Goal: Obtain resource: Obtain resource

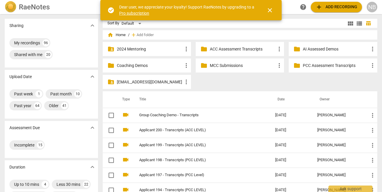
click at [222, 67] on p "MCC Submissions" at bounding box center [243, 66] width 66 height 6
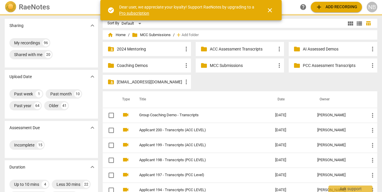
click at [222, 67] on p "MCC Submissions" at bounding box center [243, 66] width 66 height 6
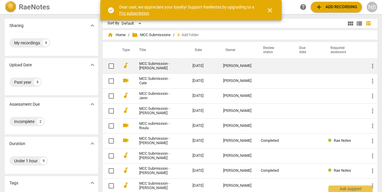
click at [369, 66] on span "more_vert" at bounding box center [372, 66] width 7 height 7
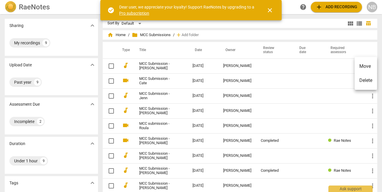
click at [298, 69] on div at bounding box center [191, 96] width 382 height 192
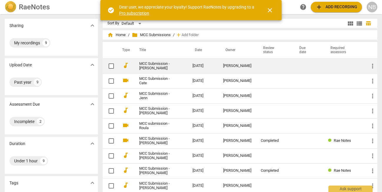
click at [205, 66] on td "[DATE]" at bounding box center [203, 66] width 31 height 15
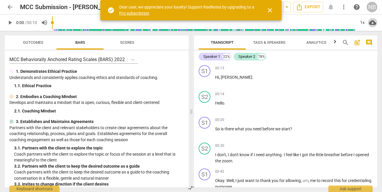
click at [369, 24] on span "cloud_download" at bounding box center [372, 22] width 7 height 7
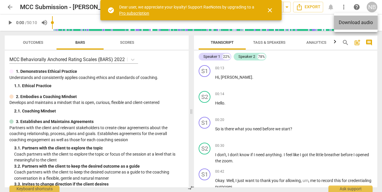
click at [366, 23] on li "Download audio" at bounding box center [356, 23] width 44 height 14
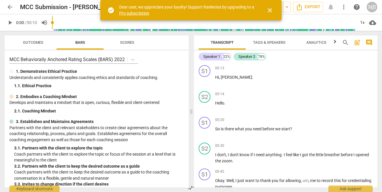
click at [260, 44] on span "Tags & Speakers" at bounding box center [269, 42] width 32 height 4
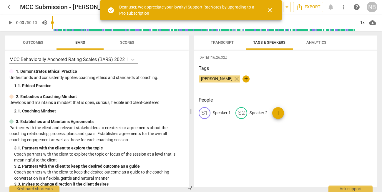
click at [228, 46] on span "Transcript" at bounding box center [221, 43] width 37 height 8
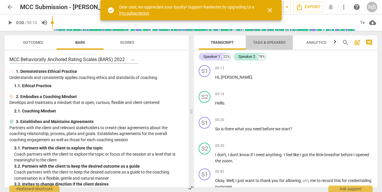
click at [277, 41] on span "Tags & Speakers" at bounding box center [269, 42] width 32 height 4
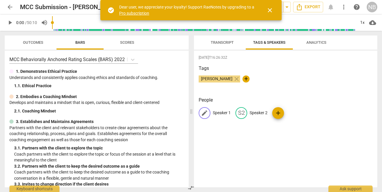
click at [218, 114] on p "Speaker 1" at bounding box center [222, 113] width 18 height 6
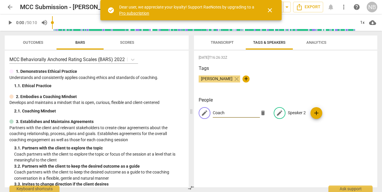
type input "Coach"
click at [290, 112] on p "Speaker 2" at bounding box center [297, 113] width 18 height 6
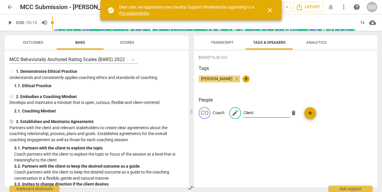
type input "Client"
click at [329, 66] on h3 "Tags" at bounding box center [285, 68] width 174 height 7
click at [318, 7] on span "Export" at bounding box center [308, 7] width 25 height 7
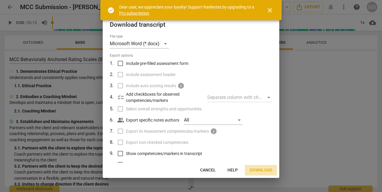
click at [271, 170] on span "Download" at bounding box center [260, 171] width 23 height 6
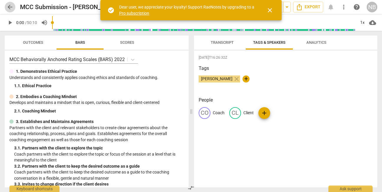
click at [12, 10] on span "arrow_back" at bounding box center [9, 7] width 7 height 7
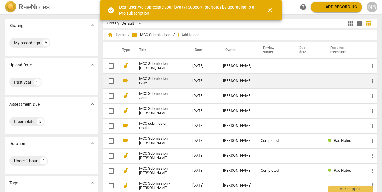
click at [161, 83] on link "MCC Submission - Cate" at bounding box center [155, 81] width 32 height 9
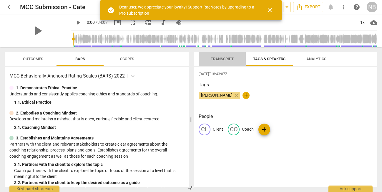
click at [225, 62] on span "Transcript" at bounding box center [221, 59] width 37 height 8
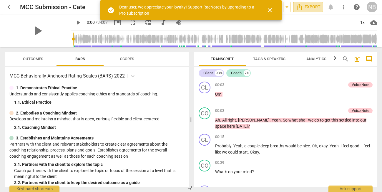
click at [317, 9] on span "Export" at bounding box center [308, 7] width 25 height 7
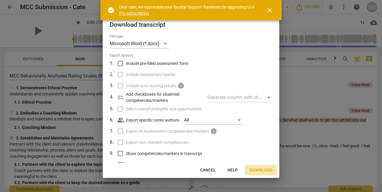
click at [255, 171] on span "Download" at bounding box center [260, 171] width 23 height 6
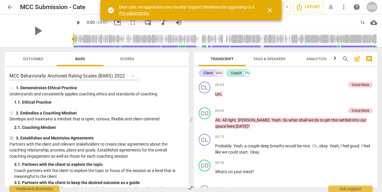
click at [373, 23] on span "cloud_download" at bounding box center [373, 22] width 7 height 7
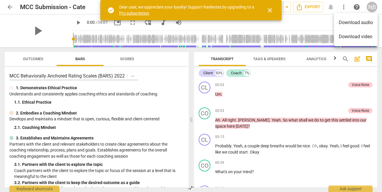
click at [368, 24] on li "Download audio" at bounding box center [356, 23] width 44 height 14
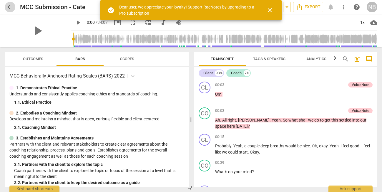
click at [8, 8] on span "arrow_back" at bounding box center [9, 7] width 7 height 7
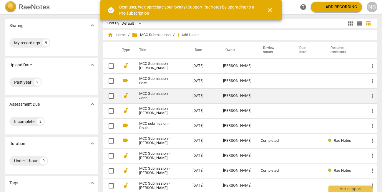
click at [151, 97] on link "MCC Submission - Jenn" at bounding box center [155, 96] width 32 height 9
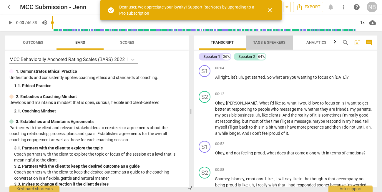
click at [264, 44] on span "Tags & Speakers" at bounding box center [269, 42] width 32 height 4
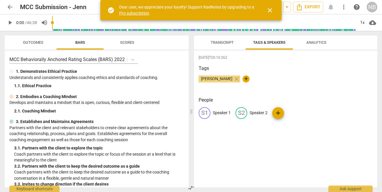
click at [217, 114] on p "Speaker 1" at bounding box center [222, 113] width 18 height 6
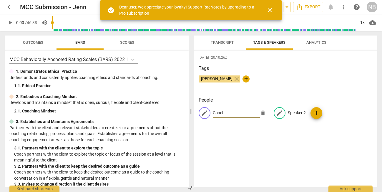
type input "Coach"
click at [297, 113] on p "Speaker 2" at bounding box center [297, 113] width 18 height 6
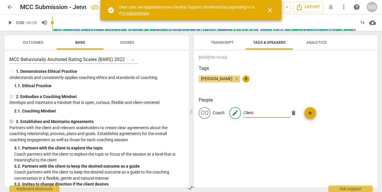
type input "Client"
click at [317, 81] on div "[PERSON_NAME] close +" at bounding box center [285, 82] width 174 height 12
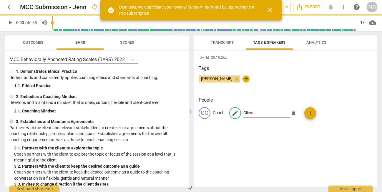
click at [371, 24] on span "cloud_download" at bounding box center [372, 22] width 7 height 7
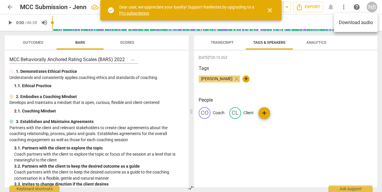
click at [368, 24] on li "Download audio" at bounding box center [356, 23] width 44 height 14
click at [314, 8] on span "Export" at bounding box center [308, 7] width 25 height 7
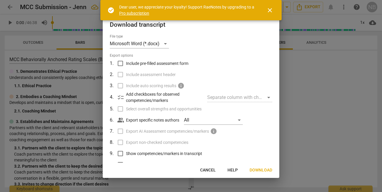
click at [258, 168] on span "Download" at bounding box center [260, 171] width 23 height 6
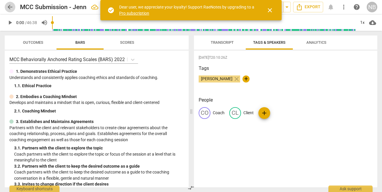
click at [9, 5] on span "arrow_back" at bounding box center [9, 7] width 7 height 7
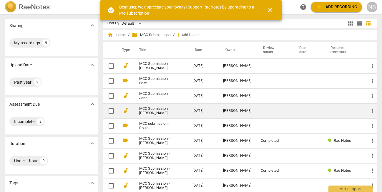
click at [146, 114] on link "MCC Submission - [PERSON_NAME]" at bounding box center [155, 111] width 32 height 9
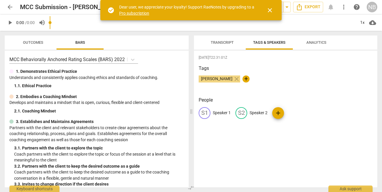
click at [225, 30] on input "range" at bounding box center [203, 22] width 306 height 19
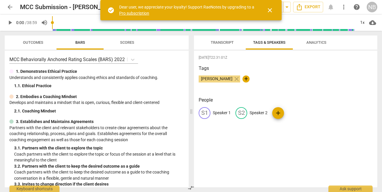
click at [225, 46] on button "Transcript" at bounding box center [221, 43] width 47 height 14
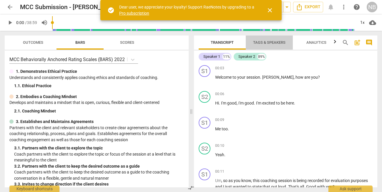
click at [266, 42] on span "Tags & Speakers" at bounding box center [269, 42] width 32 height 4
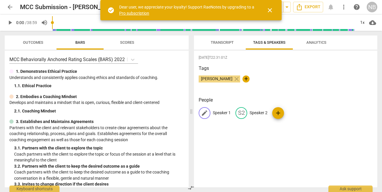
click at [222, 113] on p "Speaker 1" at bounding box center [222, 113] width 18 height 6
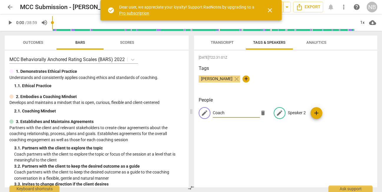
type input "Coach"
click at [290, 114] on p "Speaker 2" at bounding box center [297, 113] width 18 height 6
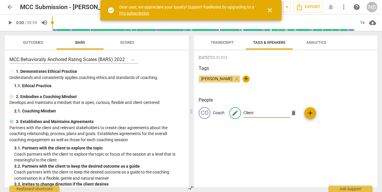
type input "Client"
click at [375, 21] on span "cloud_download" at bounding box center [372, 22] width 7 height 7
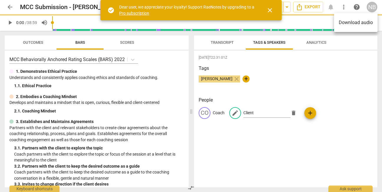
click at [366, 26] on li "Download audio" at bounding box center [356, 23] width 44 height 14
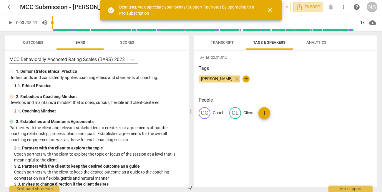
click at [308, 6] on span "Export" at bounding box center [308, 7] width 25 height 7
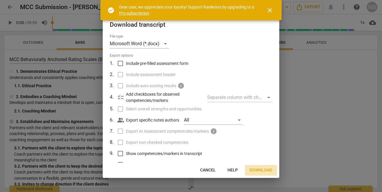
click at [260, 170] on span "Download" at bounding box center [260, 171] width 23 height 6
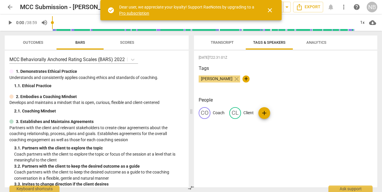
click at [11, 7] on span "arrow_back" at bounding box center [9, 7] width 7 height 7
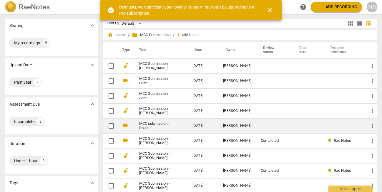
click at [155, 128] on link "MCC submission - Roula" at bounding box center [155, 126] width 32 height 9
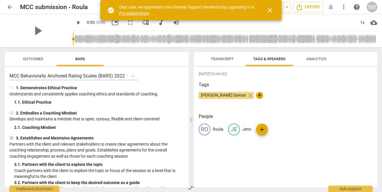
click at [220, 99] on div "[PERSON_NAME] Sawan close +" at bounding box center [285, 98] width 174 height 12
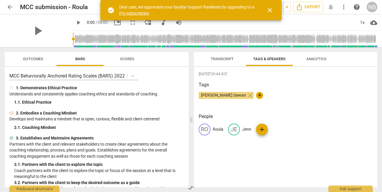
click at [217, 130] on p "Roula" at bounding box center [218, 129] width 11 height 6
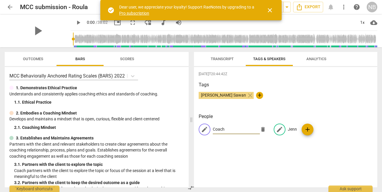
type input "Coach"
click at [288, 128] on p "Jenn" at bounding box center [292, 129] width 9 height 6
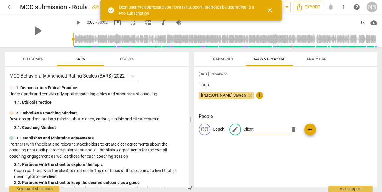
type input "Client"
click at [311, 101] on div "[PERSON_NAME] Sawan close +" at bounding box center [285, 98] width 174 height 12
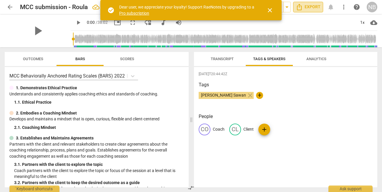
click at [313, 8] on span "Export" at bounding box center [308, 7] width 25 height 7
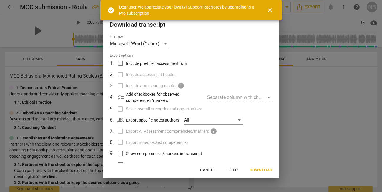
click at [263, 170] on span "Download" at bounding box center [260, 171] width 23 height 6
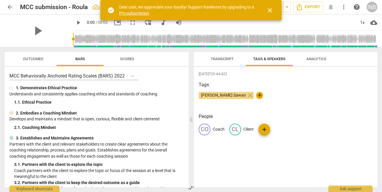
click at [380, 24] on div "play_arrow play_arrow 0:00 / 38:02 picture_in_picture fullscreen move_down audi…" at bounding box center [191, 30] width 382 height 33
click at [376, 24] on span "cloud_download" at bounding box center [373, 22] width 7 height 7
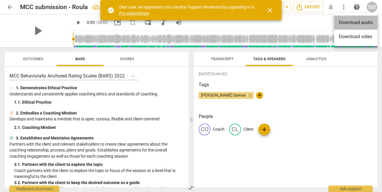
click at [366, 24] on li "Download audio" at bounding box center [356, 23] width 44 height 14
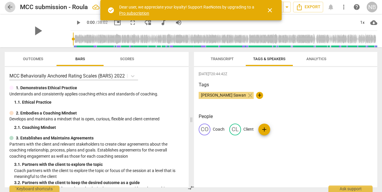
click at [11, 6] on span "arrow_back" at bounding box center [9, 7] width 7 height 7
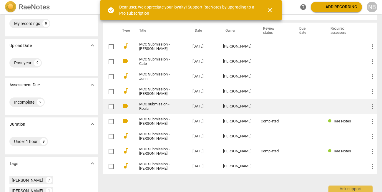
scroll to position [20, 0]
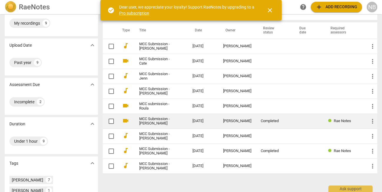
click at [151, 124] on link "MCC Submission - [PERSON_NAME]" at bounding box center [155, 121] width 32 height 9
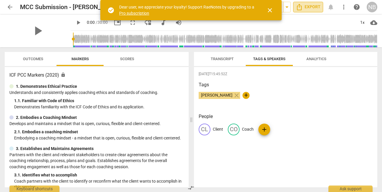
click at [319, 9] on span "Export" at bounding box center [308, 7] width 25 height 7
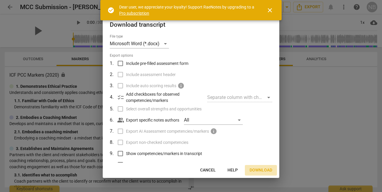
click at [263, 171] on span "Download" at bounding box center [260, 171] width 23 height 6
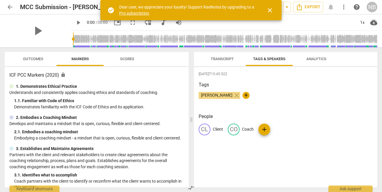
click at [372, 25] on span "cloud_download" at bounding box center [373, 22] width 7 height 7
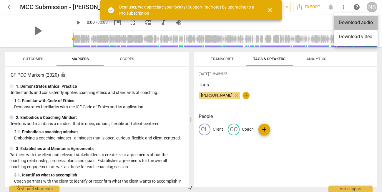
click at [363, 25] on li "Download audio" at bounding box center [356, 23] width 44 height 14
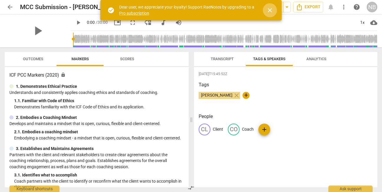
click at [269, 11] on span "close" at bounding box center [269, 10] width 7 height 7
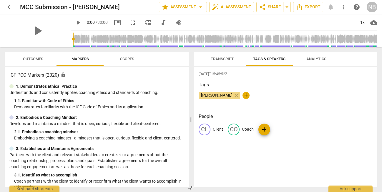
click at [8, 8] on span "arrow_back" at bounding box center [9, 7] width 7 height 7
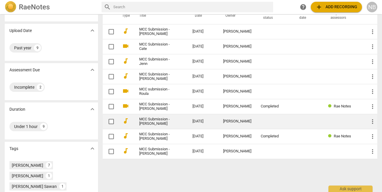
scroll to position [36, 0]
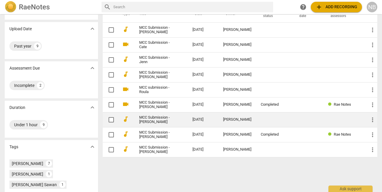
click at [173, 127] on td "MCC Submission - [PERSON_NAME]" at bounding box center [160, 119] width 56 height 15
